Goal: Complete application form

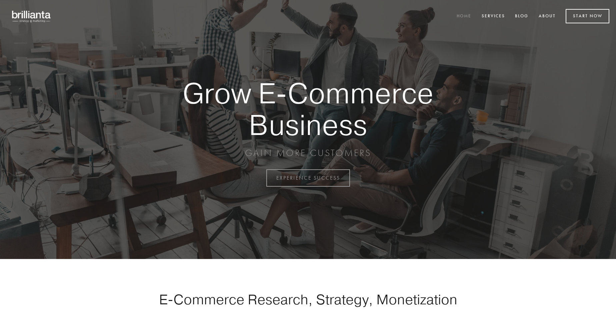
scroll to position [1746, 0]
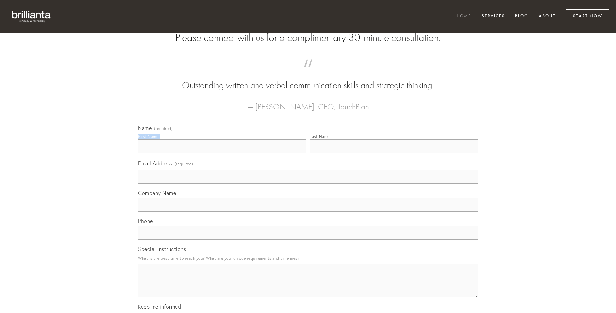
type input "[PERSON_NAME]"
click at [393, 153] on input "Last Name" at bounding box center [393, 146] width 168 height 14
type input "[PERSON_NAME]"
click at [308, 184] on input "Email Address (required)" at bounding box center [308, 177] width 340 height 14
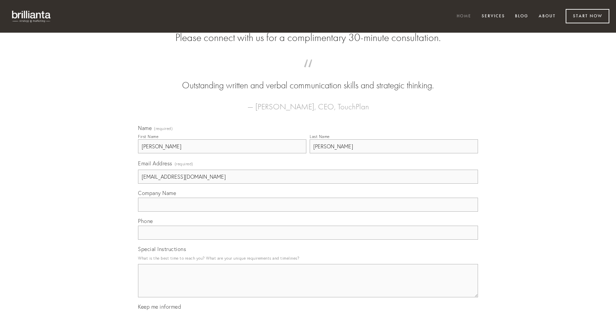
type input "[EMAIL_ADDRESS][DOMAIN_NAME]"
click at [308, 212] on input "Company Name" at bounding box center [308, 205] width 340 height 14
type input "cuppedia"
click at [308, 239] on input "text" at bounding box center [308, 233] width 340 height 14
click at [308, 286] on textarea "Special Instructions" at bounding box center [308, 280] width 340 height 33
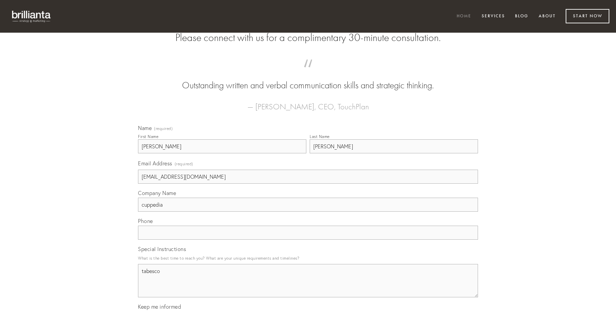
type textarea "tabesco"
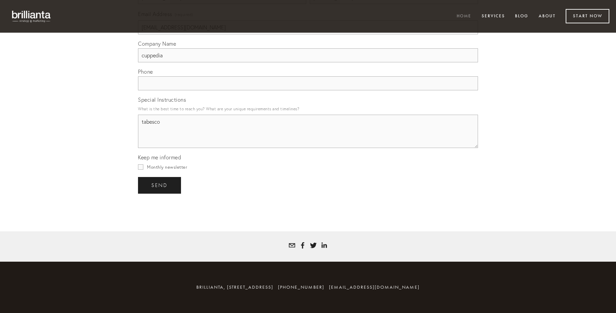
click at [160, 185] on span "send" at bounding box center [159, 185] width 16 height 6
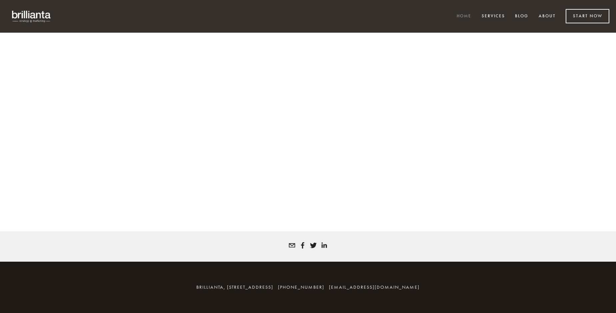
scroll to position [1737, 0]
